Goal: Information Seeking & Learning: Learn about a topic

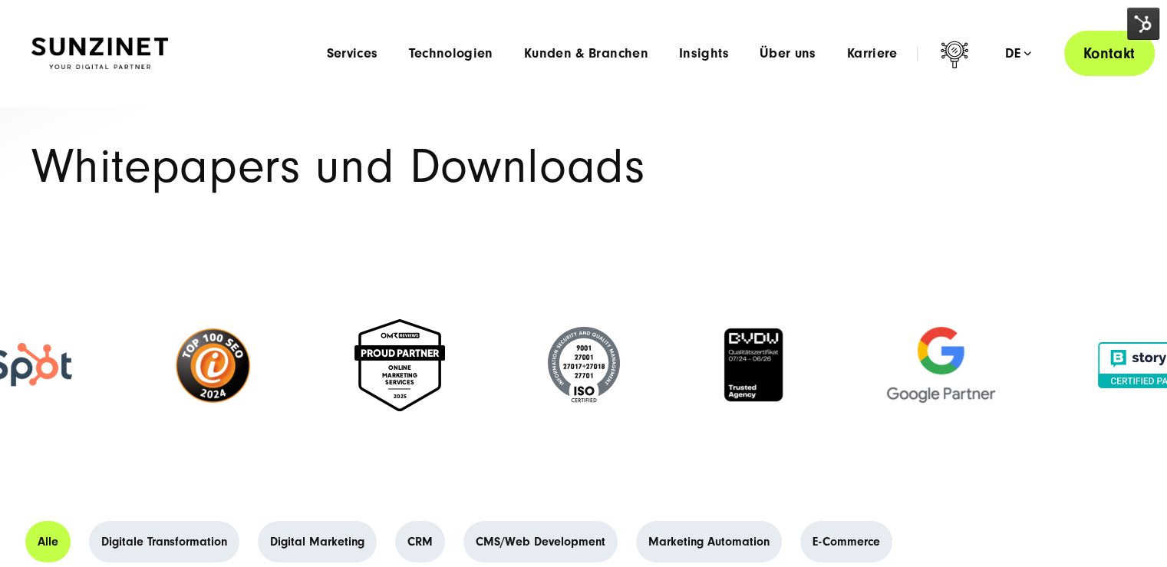
click at [1097, 56] on link "Kontakt" at bounding box center [1109, 53] width 91 height 45
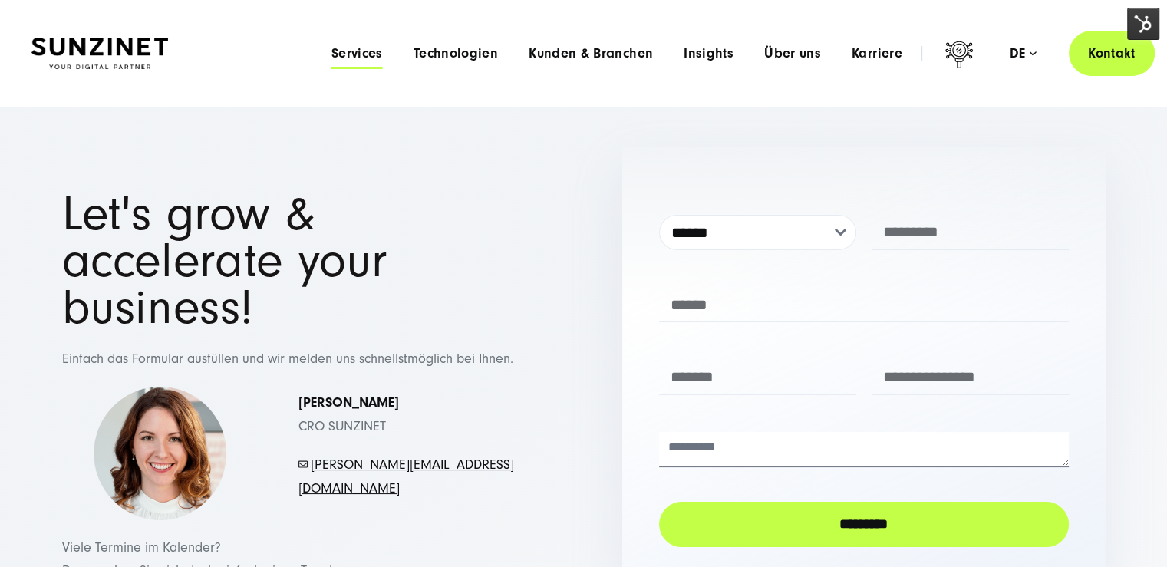
click at [344, 58] on span "Services" at bounding box center [356, 53] width 51 height 15
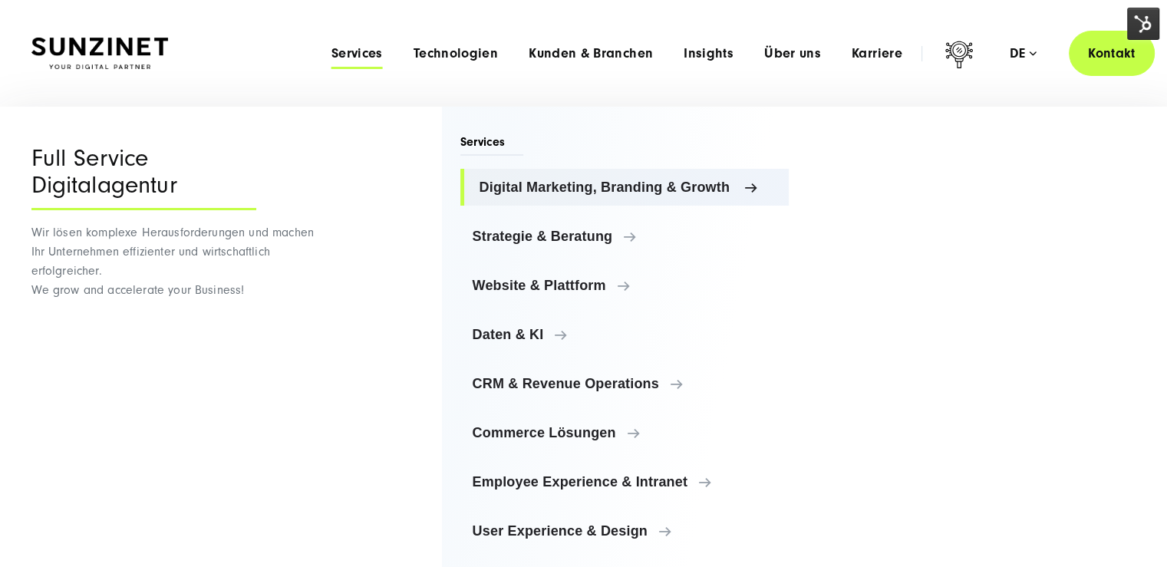
click at [585, 190] on span "Digital Marketing, Branding & Growth" at bounding box center [628, 187] width 298 height 15
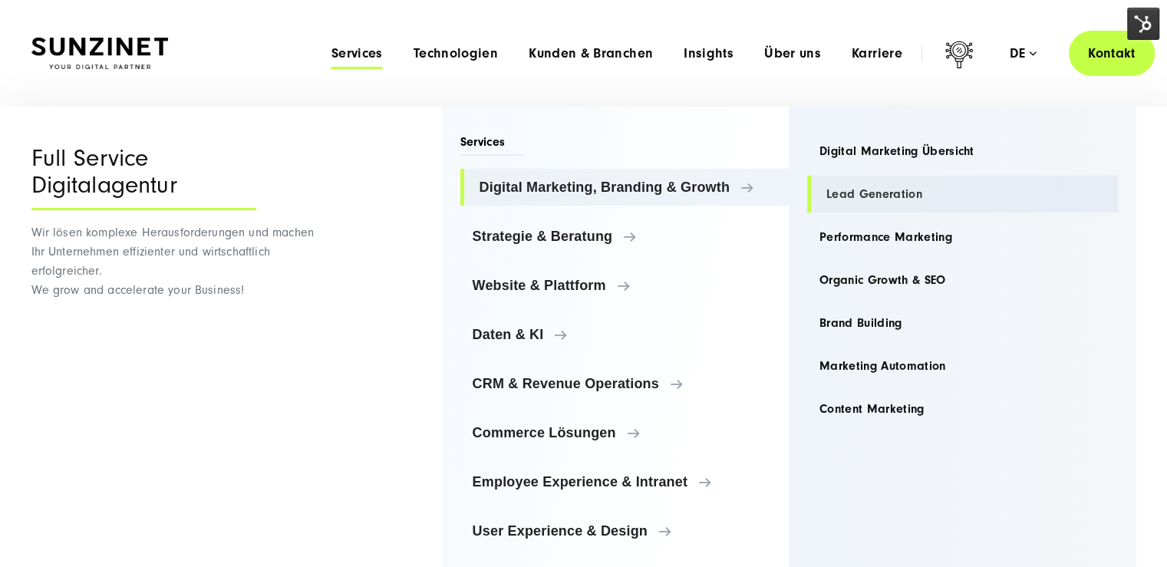
click at [890, 197] on link "Lead Generation" at bounding box center [962, 194] width 311 height 37
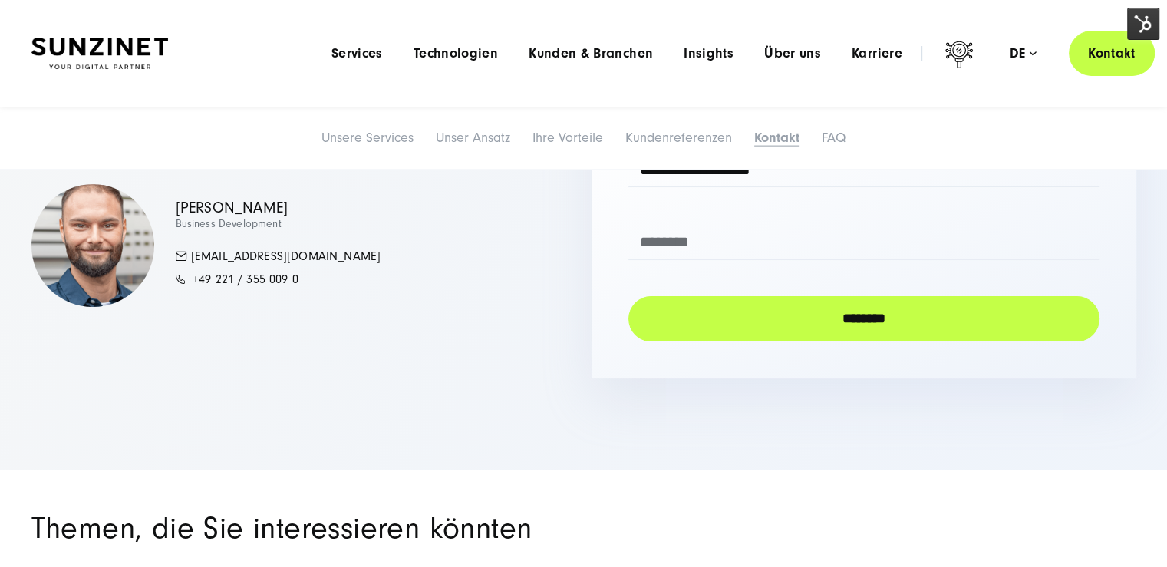
scroll to position [5907, 0]
